Goal: Entertainment & Leisure: Consume media (video, audio)

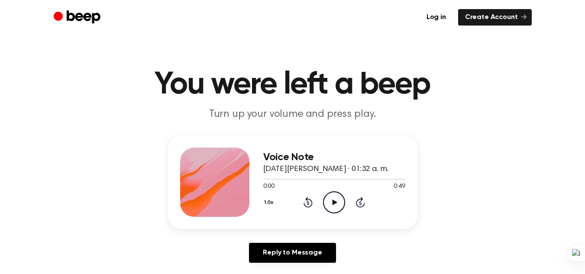
click at [328, 201] on icon "Play Audio" at bounding box center [334, 202] width 22 height 22
click at [263, 179] on div at bounding box center [334, 178] width 142 height 7
click at [328, 201] on icon "Play Audio" at bounding box center [334, 202] width 22 height 22
click at [353, 182] on div at bounding box center [334, 178] width 142 height 7
click at [336, 204] on icon "Play Audio" at bounding box center [334, 202] width 22 height 22
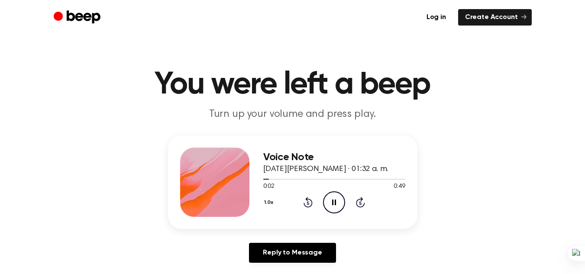
click at [269, 205] on button "1.0x" at bounding box center [269, 202] width 13 height 15
click at [270, 236] on div "0.8x" at bounding box center [275, 238] width 16 height 9
click at [331, 203] on icon "Play Audio" at bounding box center [334, 202] width 22 height 22
click at [325, 205] on icon "Play Audio" at bounding box center [334, 202] width 22 height 22
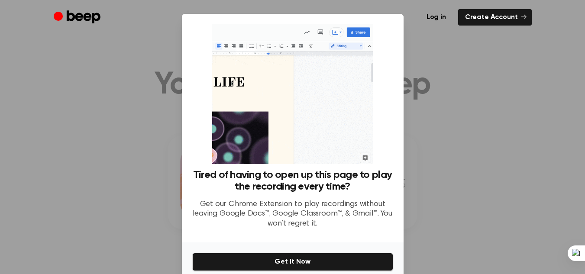
scroll to position [39, 0]
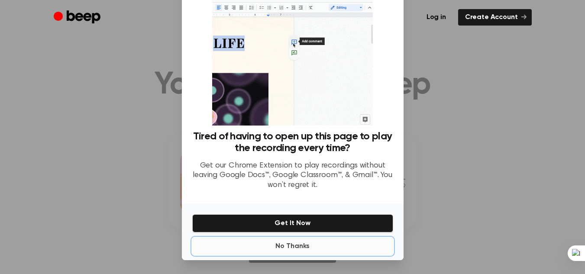
click at [296, 244] on button "No Thanks" at bounding box center [292, 246] width 201 height 17
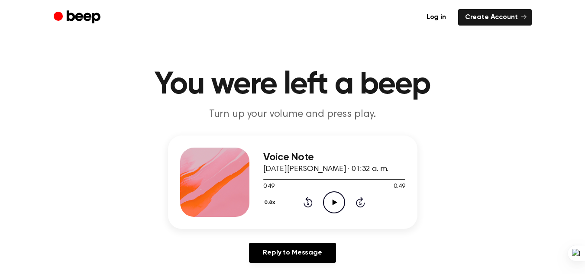
click at [332, 202] on icon "Play Audio" at bounding box center [334, 202] width 22 height 22
click at [339, 208] on icon "Pause Audio" at bounding box center [334, 202] width 22 height 22
click at [328, 194] on circle at bounding box center [334, 202] width 21 height 21
click at [350, 181] on div at bounding box center [334, 178] width 142 height 7
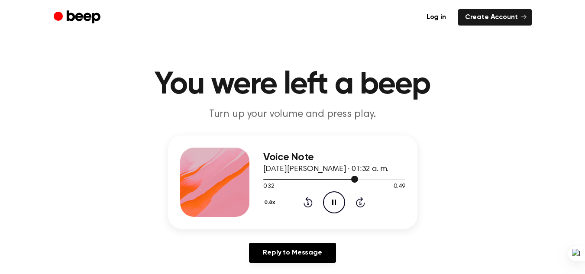
click at [350, 181] on div at bounding box center [334, 178] width 142 height 7
click at [359, 179] on div at bounding box center [316, 179] width 106 height 1
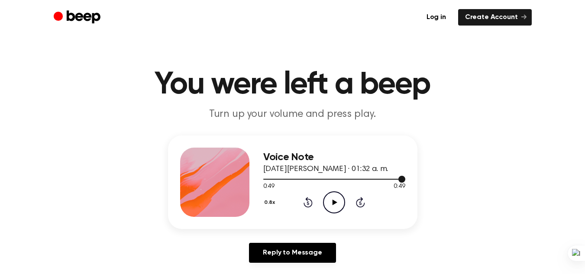
click at [330, 177] on div at bounding box center [334, 178] width 142 height 7
click at [339, 176] on div at bounding box center [334, 178] width 142 height 7
click at [341, 176] on div at bounding box center [334, 178] width 142 height 7
click at [331, 200] on icon "Play Audio" at bounding box center [334, 202] width 22 height 22
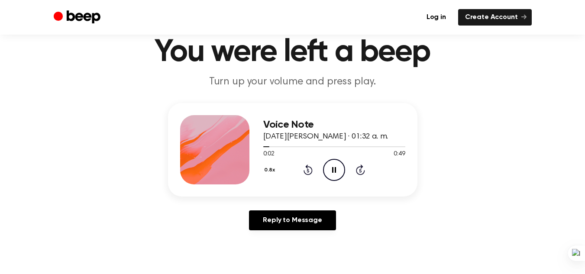
scroll to position [32, 0]
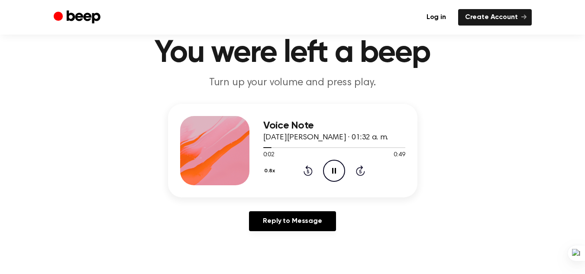
click at [266, 168] on button "0.8x" at bounding box center [270, 171] width 15 height 15
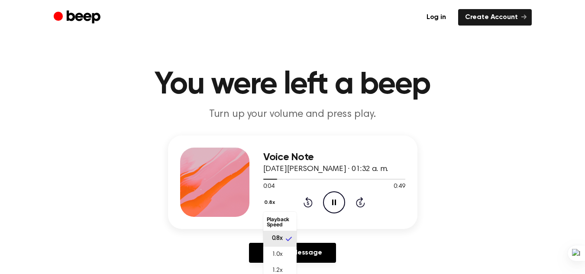
scroll to position [0, 0]
click at [336, 198] on icon "Pause Audio" at bounding box center [334, 202] width 22 height 22
click at [334, 210] on icon "Play Audio" at bounding box center [334, 202] width 22 height 22
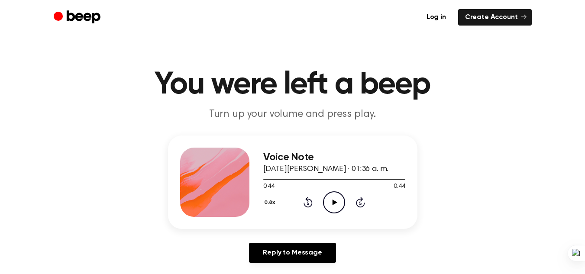
click at [327, 205] on icon "Play Audio" at bounding box center [334, 202] width 22 height 22
click at [303, 178] on div at bounding box center [334, 178] width 142 height 7
